Goal: Task Accomplishment & Management: Use online tool/utility

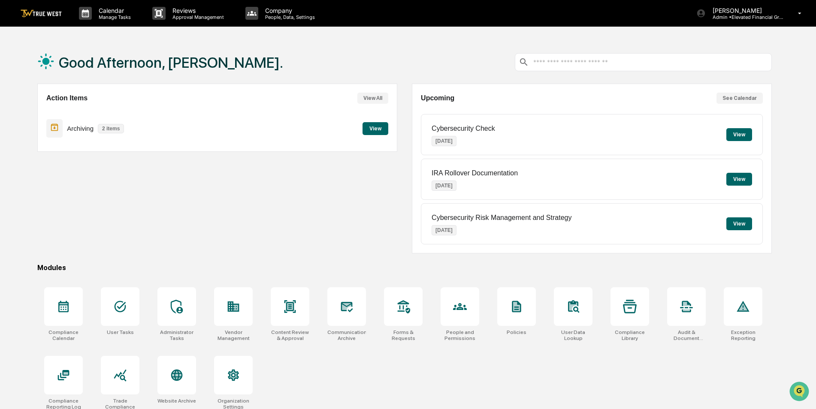
click at [383, 130] on button "View" at bounding box center [376, 128] width 26 height 13
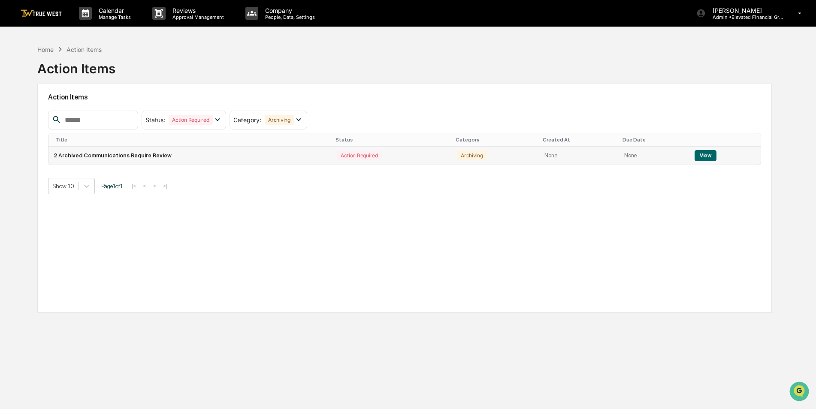
click at [702, 155] on button "View" at bounding box center [706, 155] width 22 height 11
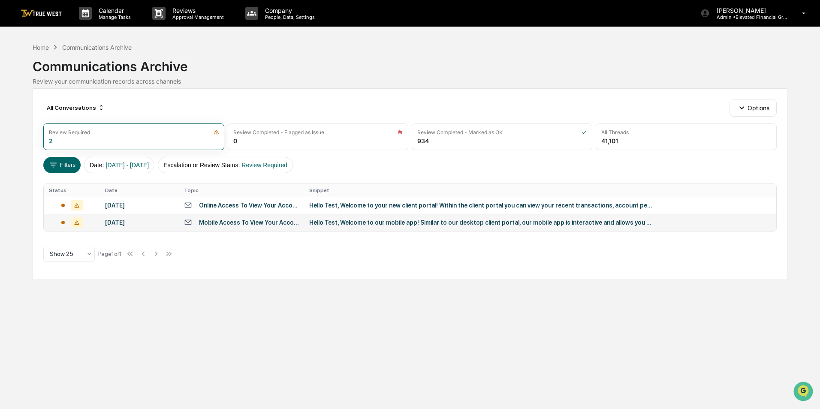
click at [333, 223] on div "Hello Test, Welcome to our mobile app! Similar to our desktop client portal, ou…" at bounding box center [480, 222] width 343 height 7
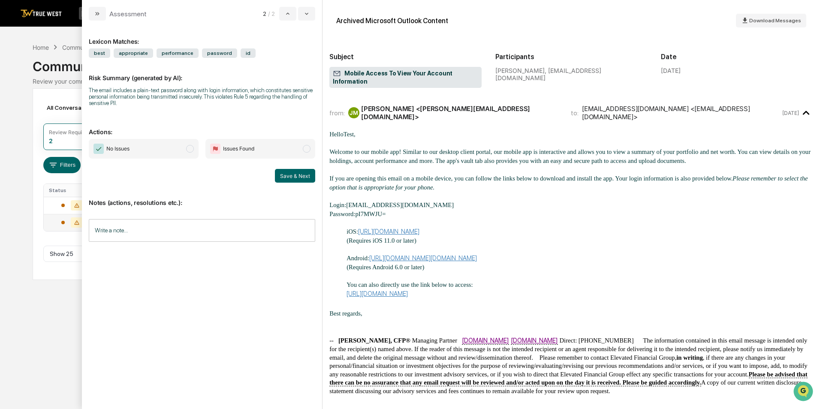
click at [174, 144] on span "No Issues" at bounding box center [144, 149] width 110 height 20
click at [285, 174] on button "Save & Next" at bounding box center [295, 176] width 40 height 14
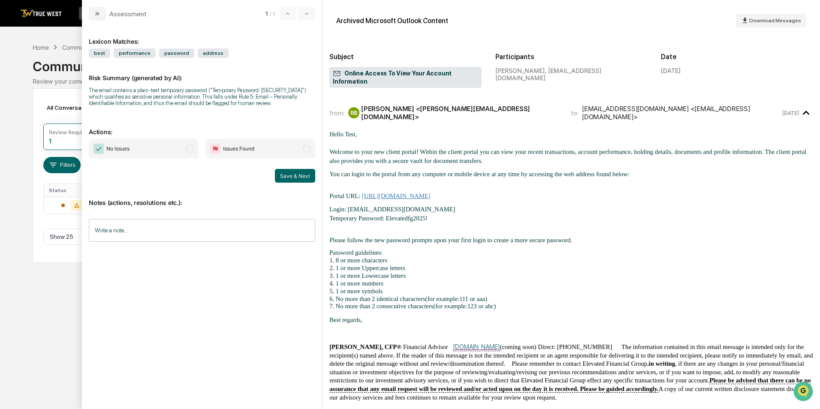
click at [172, 146] on span "No Issues" at bounding box center [144, 149] width 110 height 20
click at [282, 175] on button "Save & Next" at bounding box center [295, 176] width 40 height 14
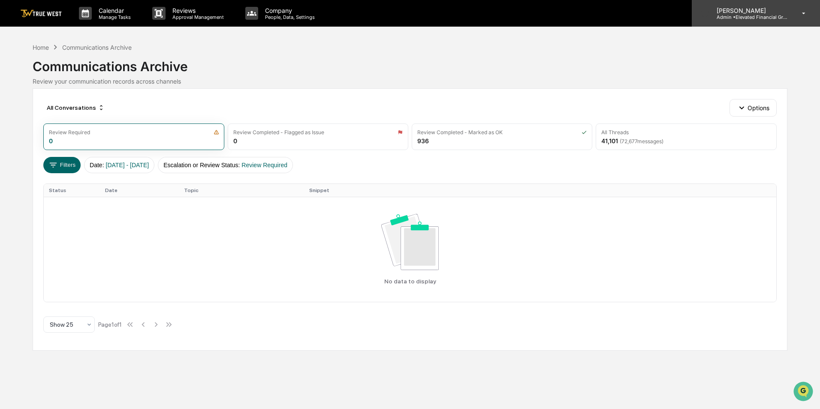
click at [788, 24] on div "[PERSON_NAME] Admin • Elevated Financial Group" at bounding box center [756, 13] width 128 height 27
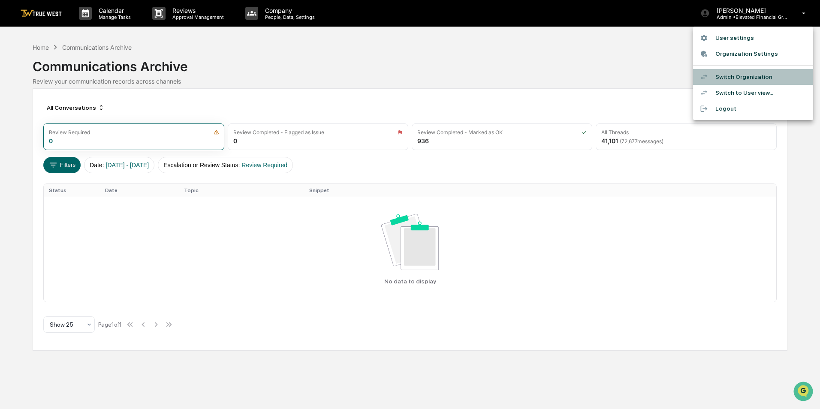
click at [765, 72] on li "Switch Organization" at bounding box center [753, 77] width 120 height 16
